Goal: Information Seeking & Learning: Check status

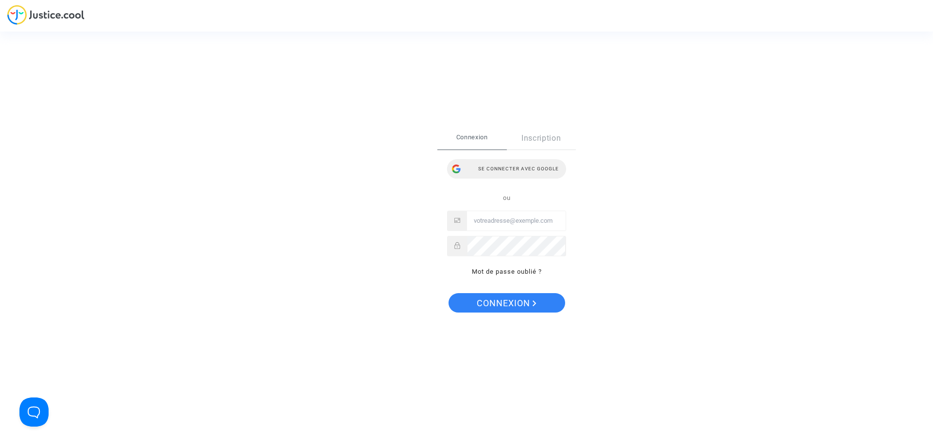
click at [497, 171] on div "Se connecter avec Google" at bounding box center [506, 168] width 119 height 19
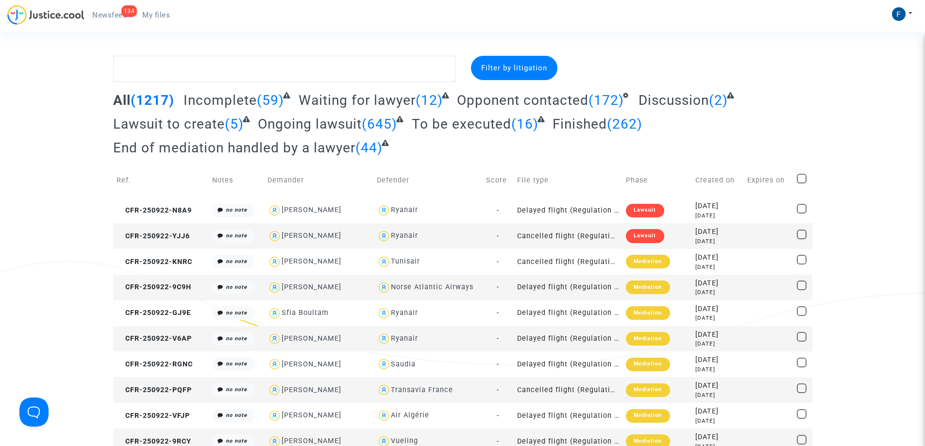
click at [493, 68] on span "Filter by litigation" at bounding box center [514, 68] width 66 height 9
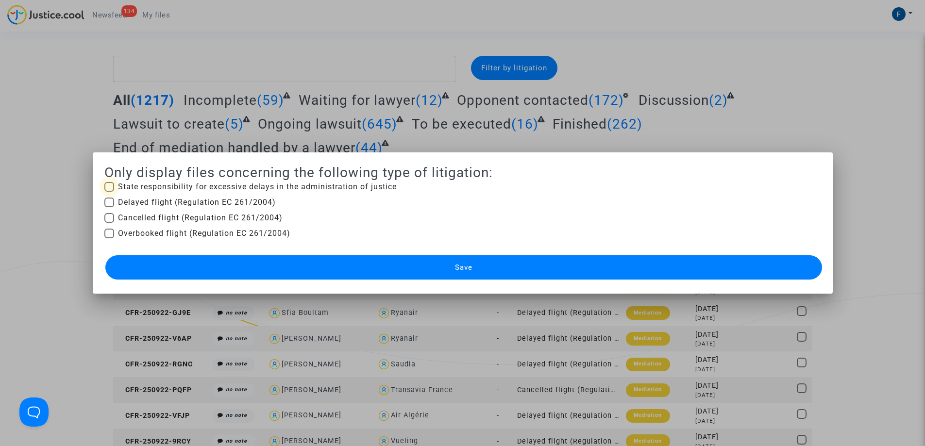
click at [104, 188] on span at bounding box center [109, 187] width 10 height 10
click at [109, 192] on input "State responsibility for excessive delays in the administration of justice" at bounding box center [109, 192] width 0 height 0
checkbox input "true"
click at [505, 276] on button "Save" at bounding box center [463, 267] width 717 height 24
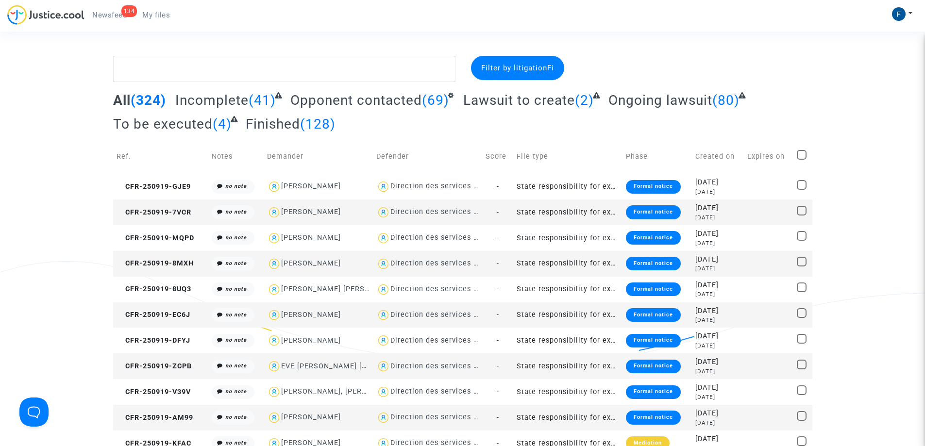
click at [317, 124] on span "(128)" at bounding box center [317, 124] width 35 height 16
click at [324, 127] on span "(128)" at bounding box center [317, 124] width 35 height 16
click at [281, 123] on span "Finished" at bounding box center [273, 124] width 54 height 16
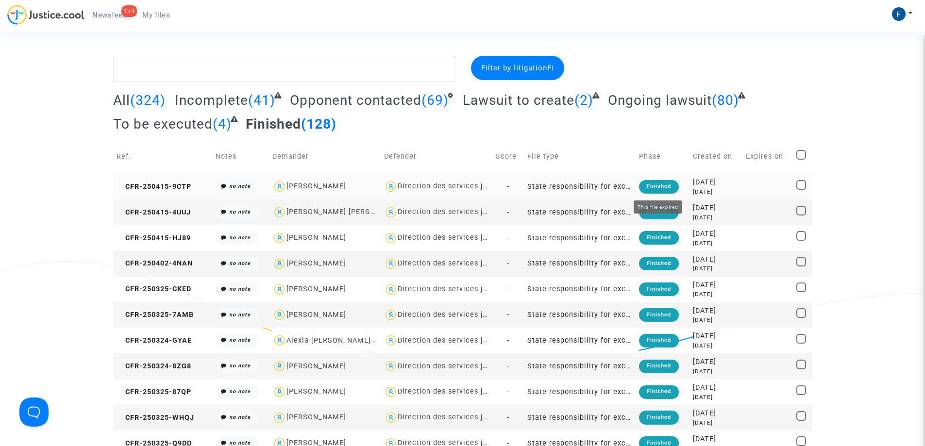
click at [656, 185] on div "Finished" at bounding box center [659, 187] width 40 height 14
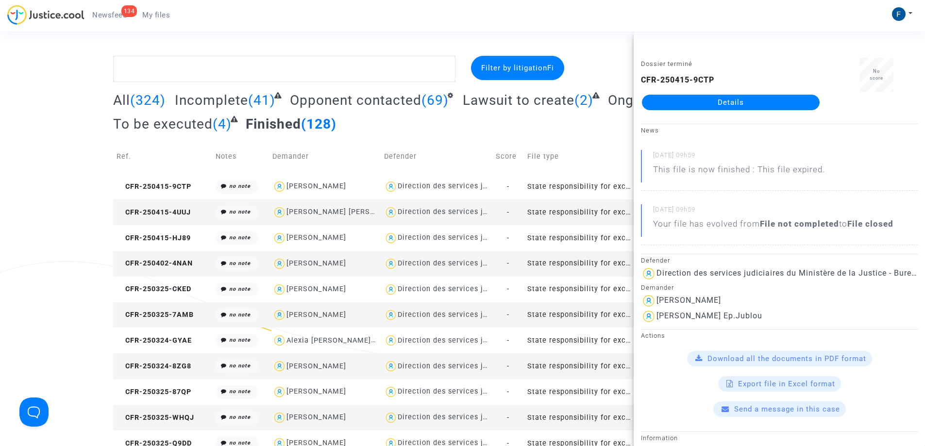
click at [739, 100] on link "Details" at bounding box center [731, 103] width 178 height 16
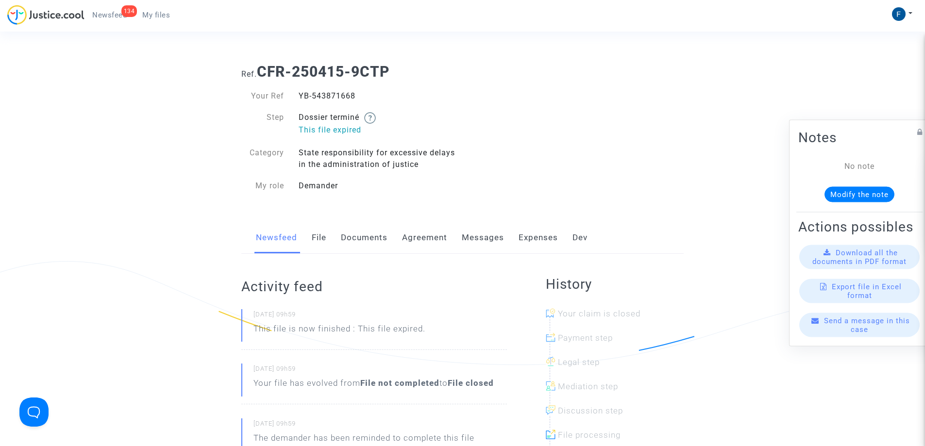
drag, startPoint x: 374, startPoint y: 95, endPoint x: 300, endPoint y: 93, distance: 73.9
click at [300, 93] on div "YB-543871668" at bounding box center [376, 96] width 171 height 12
copy div "YB-543871668"
click at [520, 109] on div "Ref. CFR-250415-9CTP Your Ref YB-543871668 Step Dossier terminé This file expir…" at bounding box center [462, 129] width 457 height 146
click at [373, 116] on img at bounding box center [370, 118] width 12 height 12
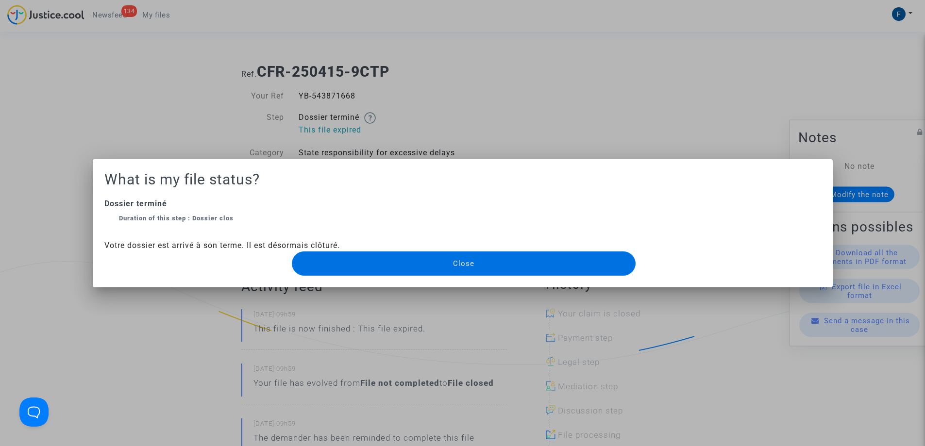
click at [171, 122] on div at bounding box center [462, 223] width 925 height 446
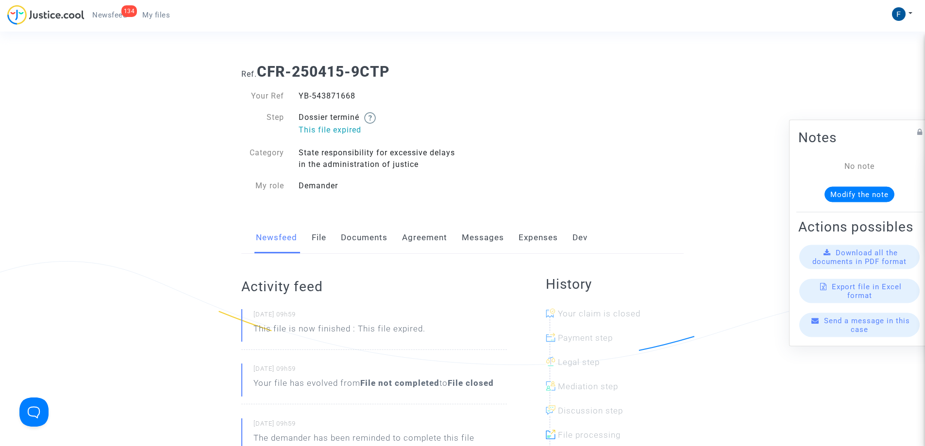
click at [543, 239] on link "Expenses" at bounding box center [538, 238] width 39 height 32
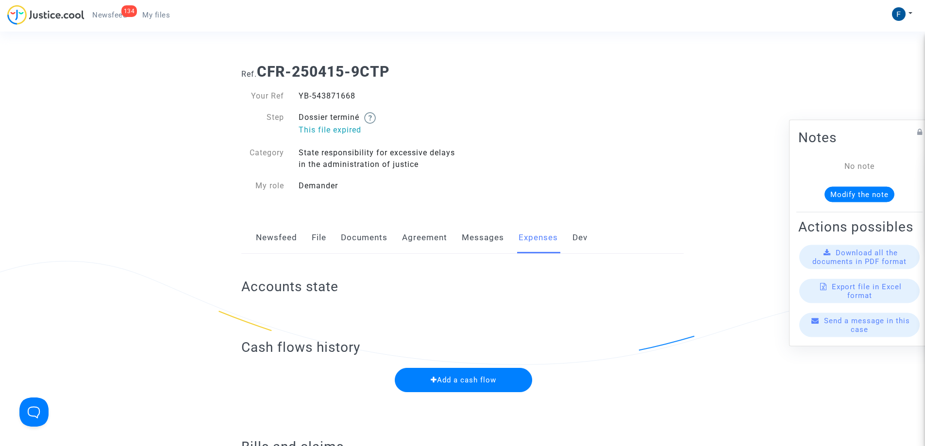
click at [581, 239] on link "Dev" at bounding box center [580, 238] width 15 height 32
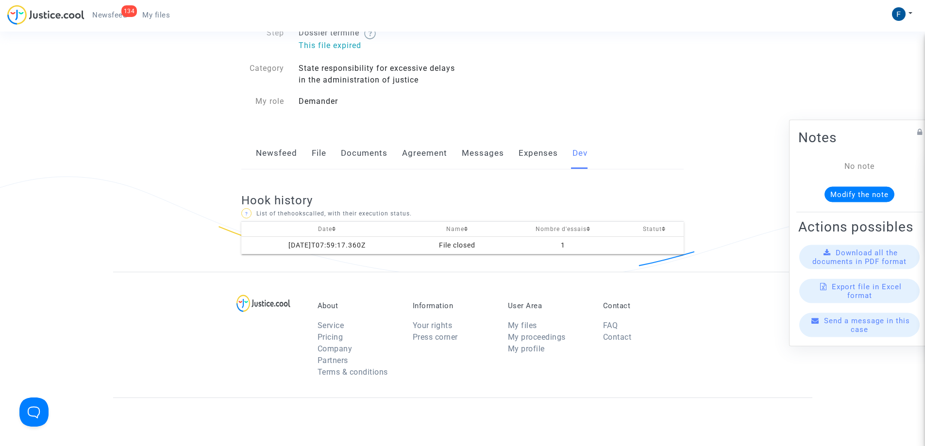
scroll to position [97, 0]
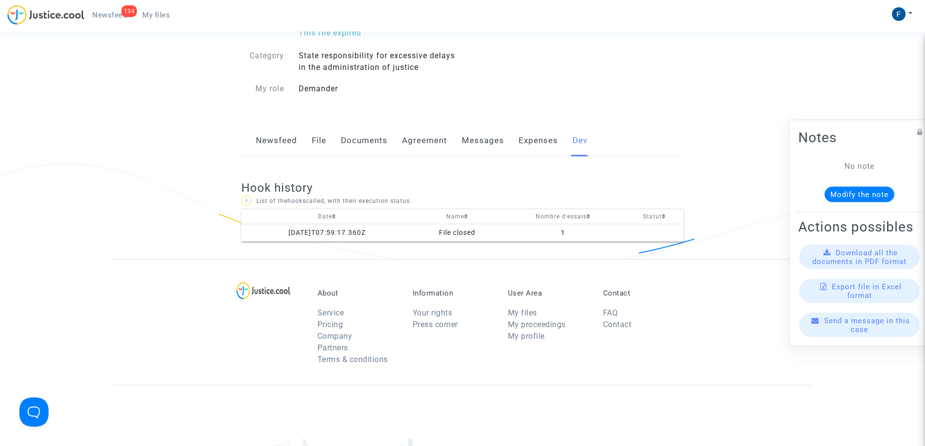
click at [497, 143] on link "Messages" at bounding box center [483, 141] width 42 height 32
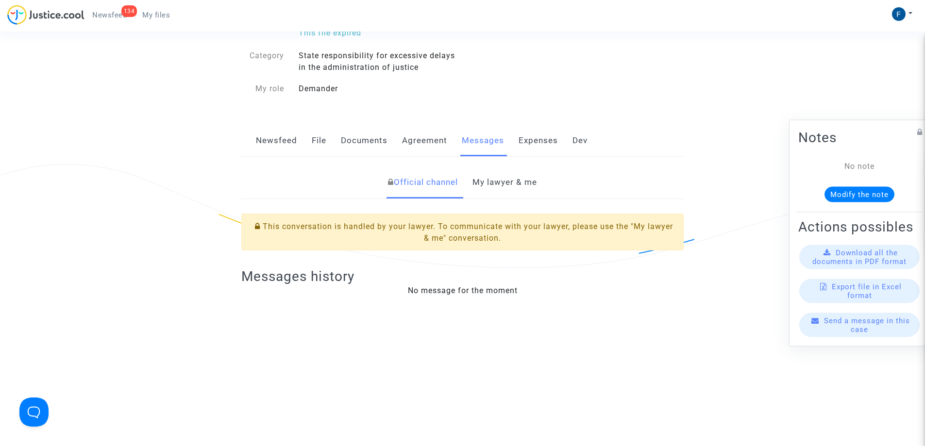
click at [510, 183] on link "My lawyer & me" at bounding box center [505, 183] width 65 height 32
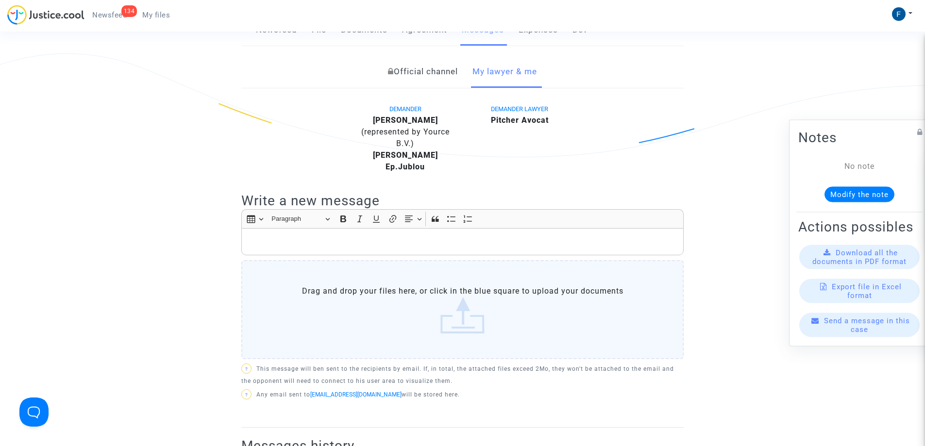
scroll to position [194, 0]
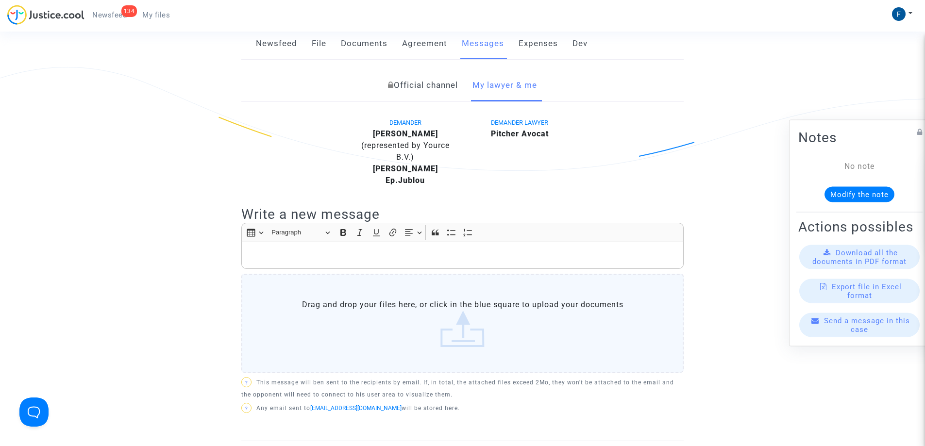
click at [328, 249] on div "Rich Text Editor, main" at bounding box center [462, 255] width 442 height 27
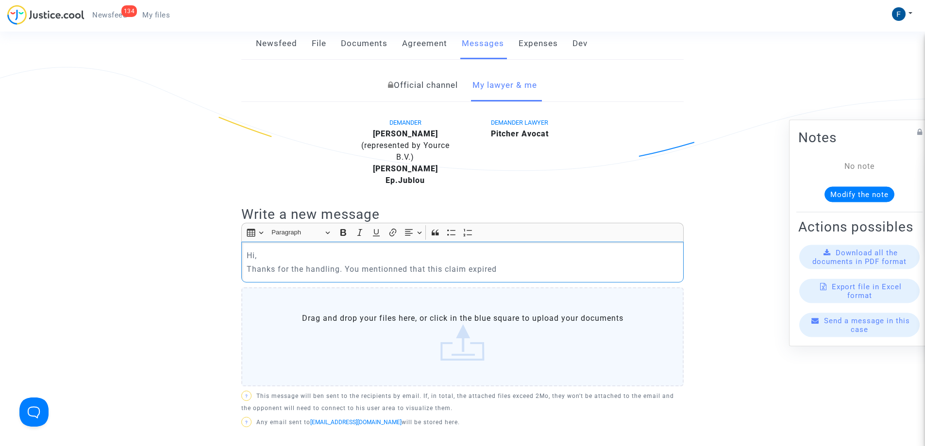
click at [469, 273] on p "Thanks for the handling. You mentionned that this claim expired" at bounding box center [463, 269] width 432 height 12
click at [599, 266] on p "Thanks for the handling. You mentionned that this claim was closed because it e…" at bounding box center [463, 269] width 432 height 12
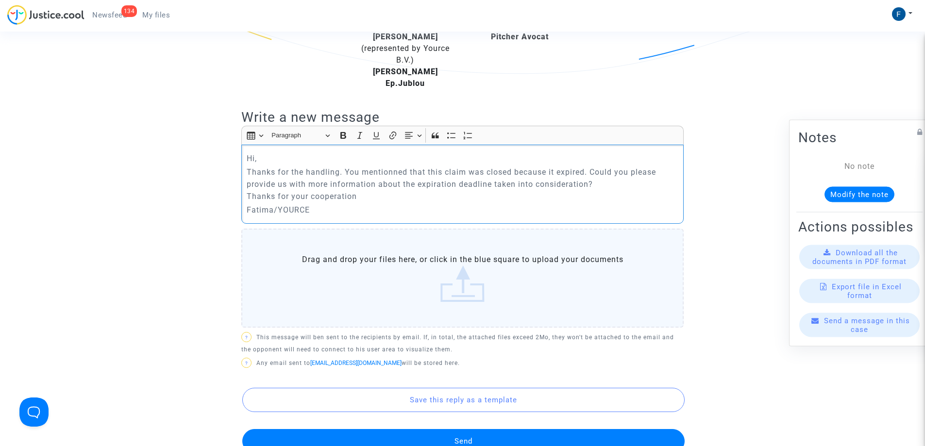
scroll to position [437, 0]
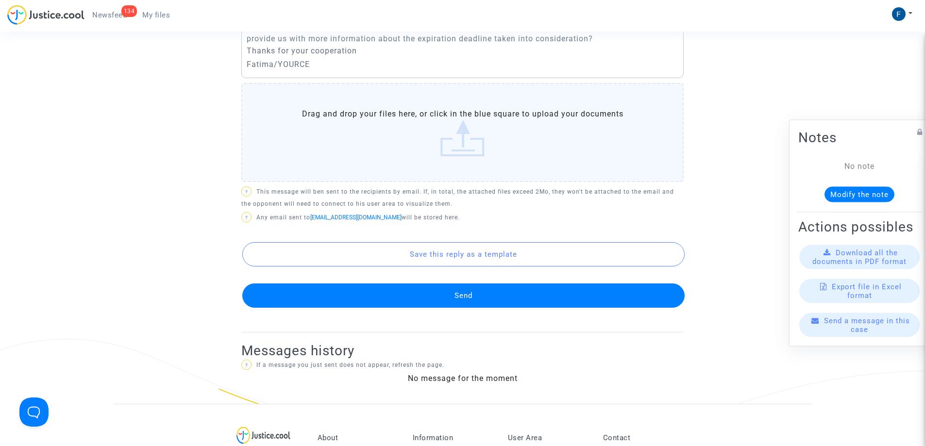
click at [439, 290] on button "Send" at bounding box center [463, 296] width 442 height 24
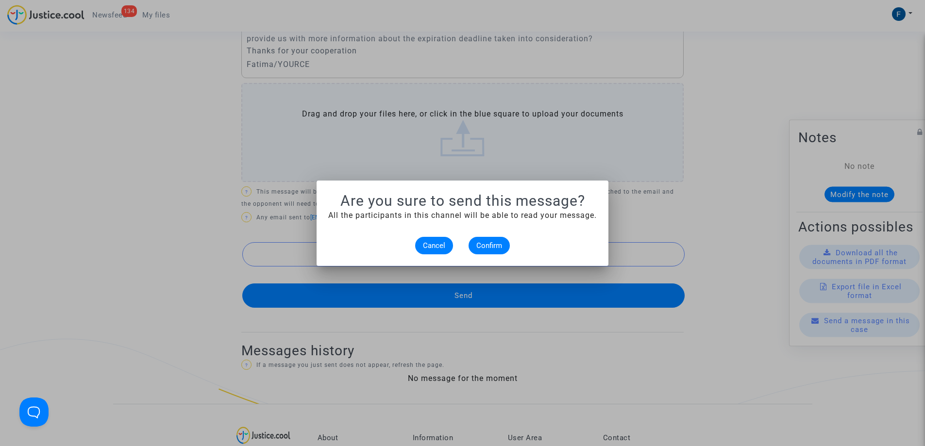
scroll to position [0, 0]
click at [485, 246] on span "Confirm" at bounding box center [489, 245] width 26 height 9
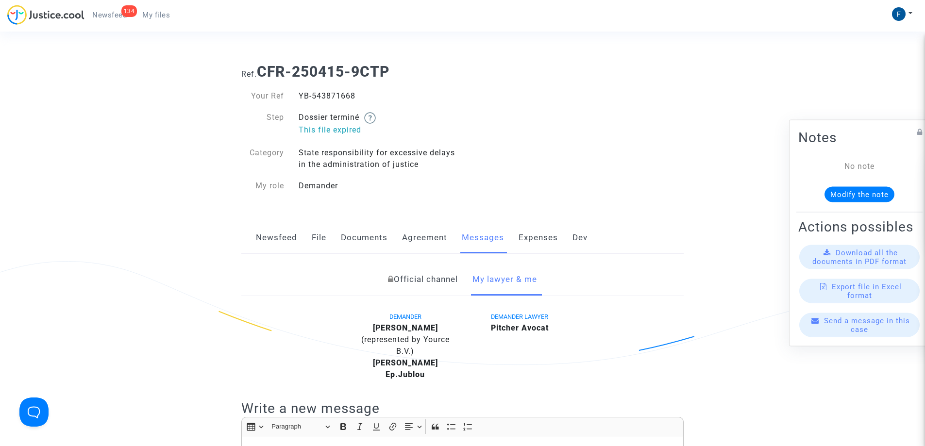
scroll to position [437, 0]
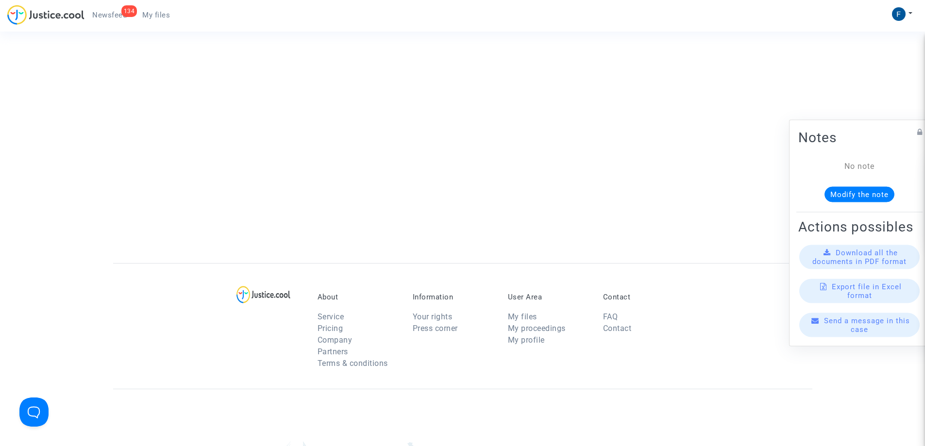
scroll to position [97, 0]
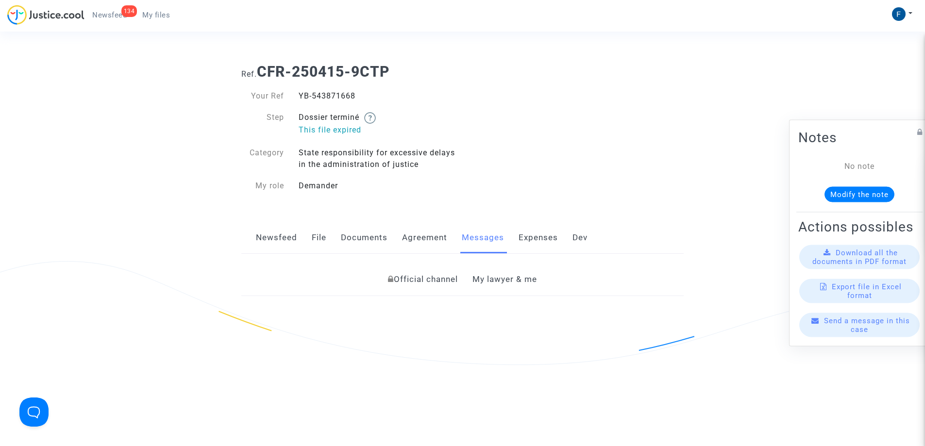
click at [151, 14] on span "My files" at bounding box center [156, 15] width 28 height 9
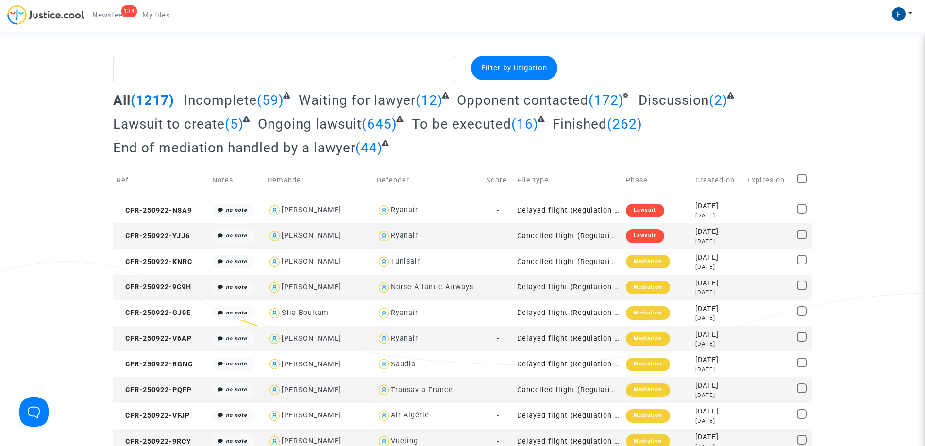
click at [498, 68] on span "Filter by litigation" at bounding box center [514, 68] width 66 height 9
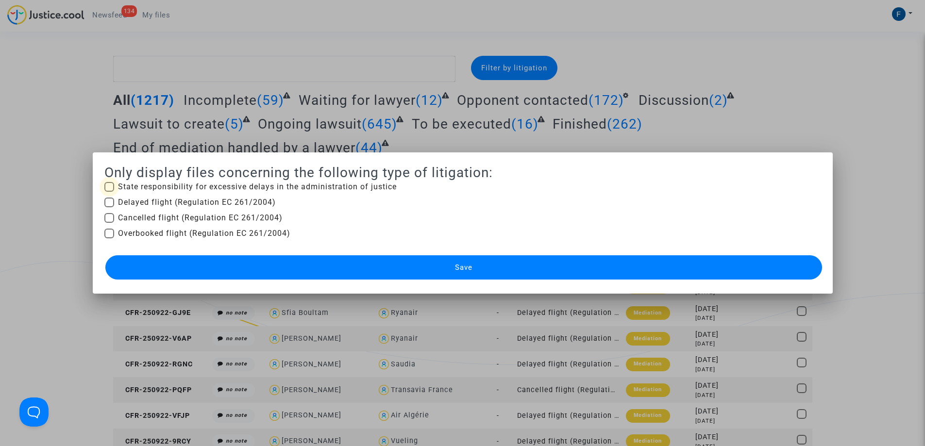
click at [110, 182] on span at bounding box center [109, 187] width 10 height 10
click at [109, 192] on input "State responsibility for excessive delays in the administration of justice" at bounding box center [109, 192] width 0 height 0
checkbox input "true"
click at [234, 261] on button "Save" at bounding box center [463, 267] width 717 height 24
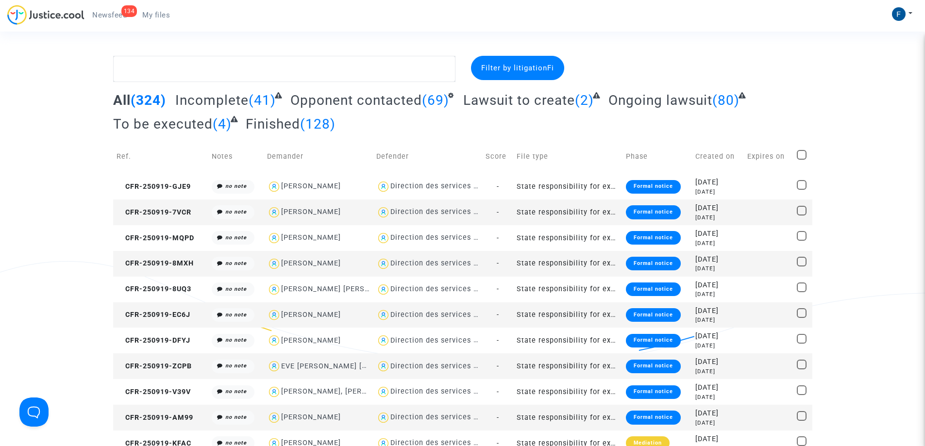
click at [324, 120] on span "(128)" at bounding box center [317, 124] width 35 height 16
click at [258, 126] on span "Finished" at bounding box center [273, 124] width 54 height 16
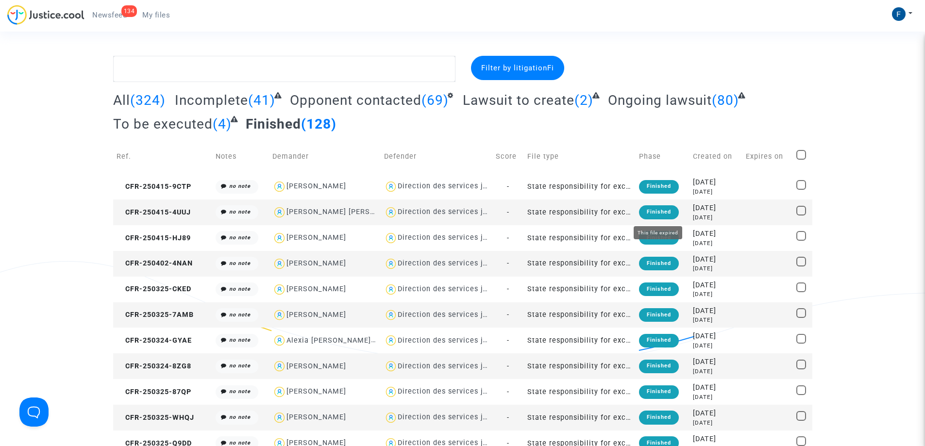
click at [664, 208] on div "Finished" at bounding box center [659, 212] width 40 height 14
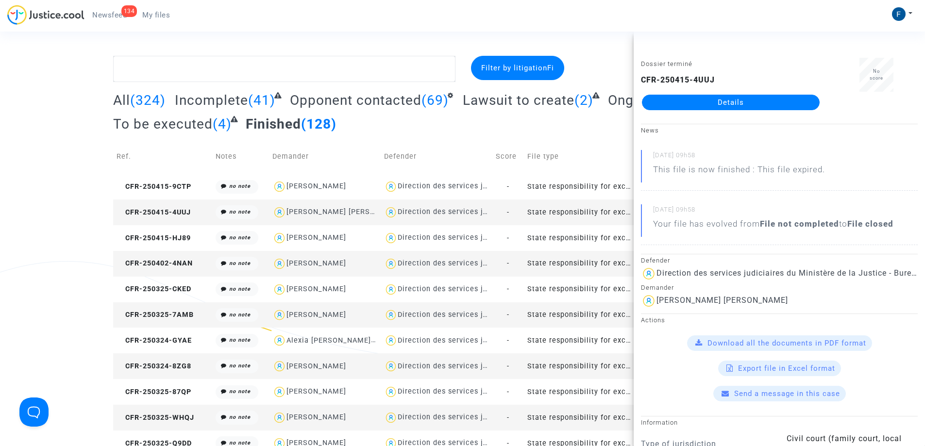
click at [775, 103] on link "Details" at bounding box center [731, 103] width 178 height 16
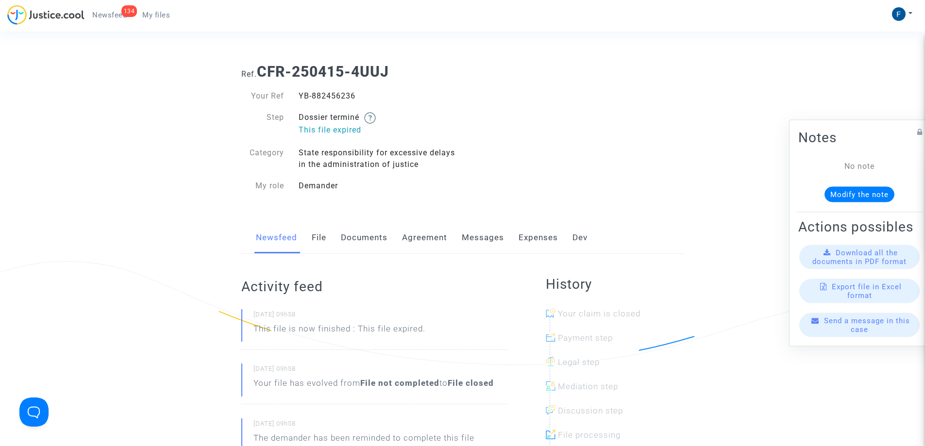
drag, startPoint x: 368, startPoint y: 90, endPoint x: 299, endPoint y: 97, distance: 69.7
click at [299, 97] on div "YB-882456236" at bounding box center [376, 96] width 171 height 12
copy div "YB-882456236"
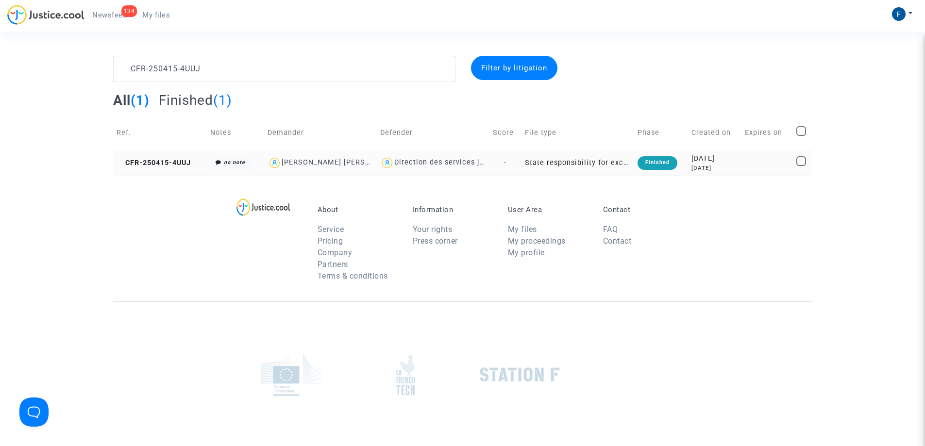
type textarea "CFR-250415-4UUJ"
click at [191, 168] on td "CFR-250415-4UUJ" at bounding box center [160, 163] width 94 height 26
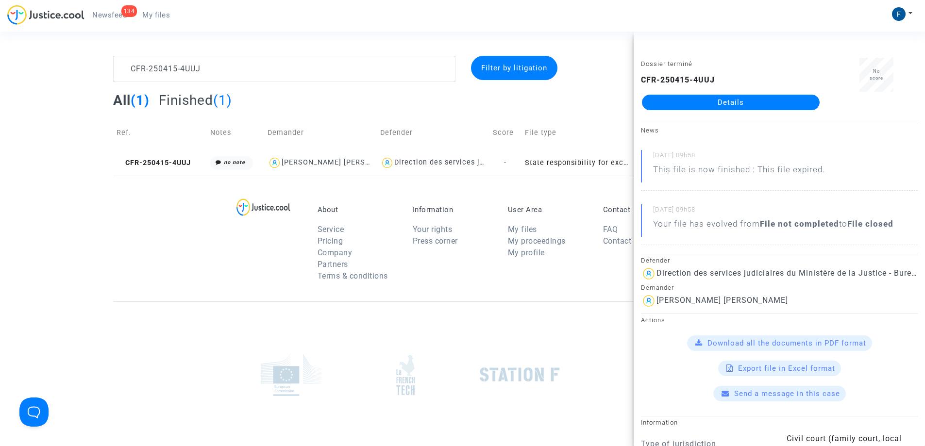
click at [713, 106] on link "Details" at bounding box center [731, 103] width 178 height 16
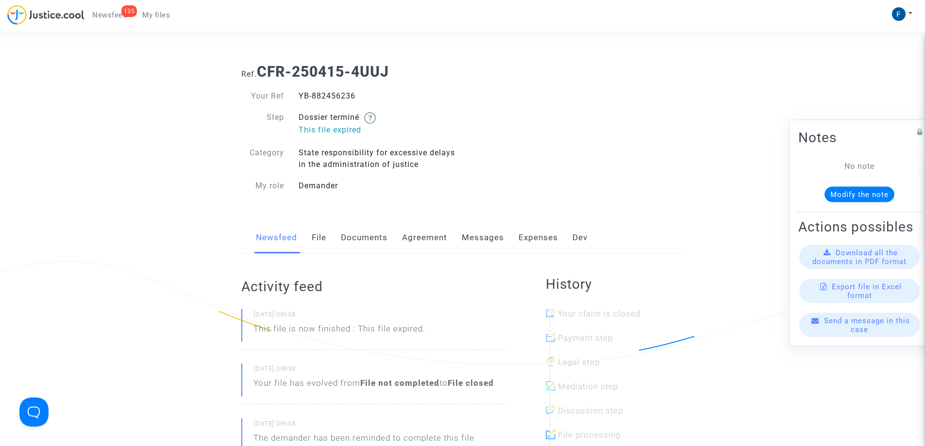
drag, startPoint x: 363, startPoint y: 97, endPoint x: 295, endPoint y: 97, distance: 68.0
click at [295, 97] on div "YB-882456236" at bounding box center [376, 96] width 171 height 12
copy div "YB-882456236"
